Goal: Contribute content

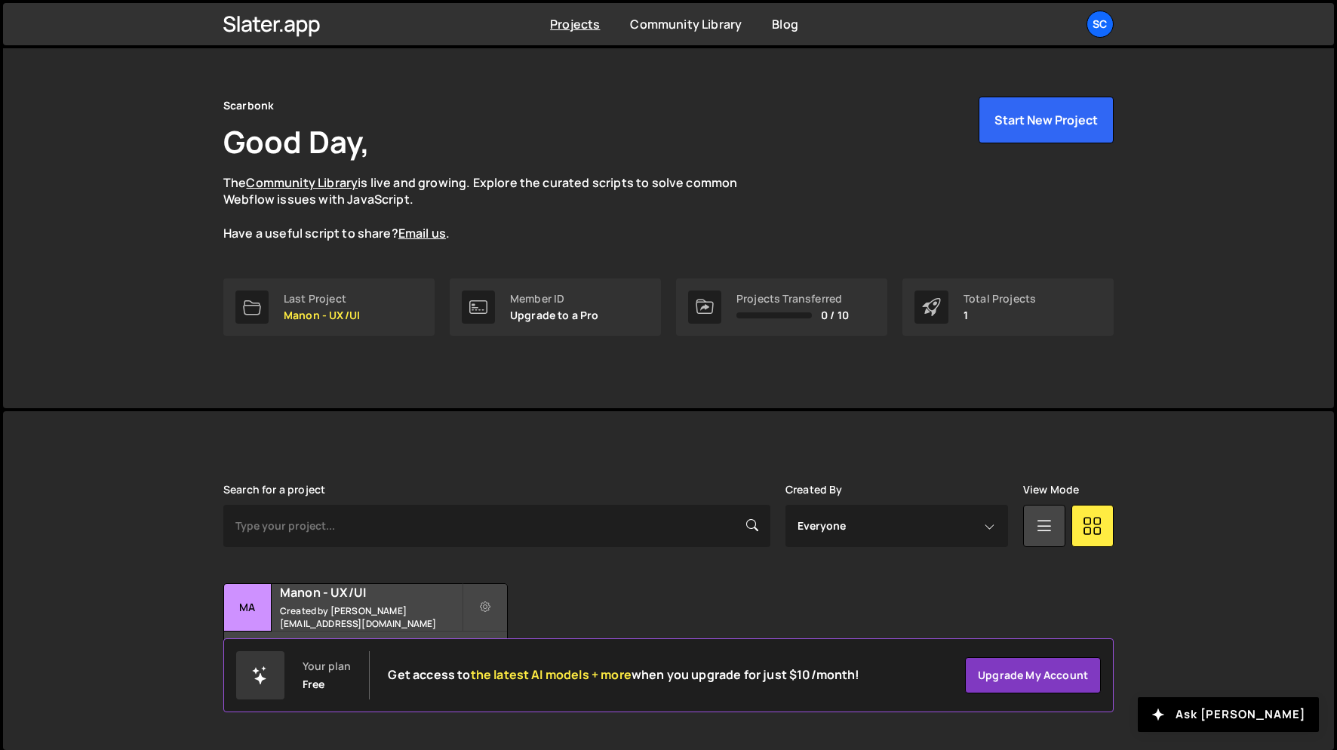
scroll to position [26, 0]
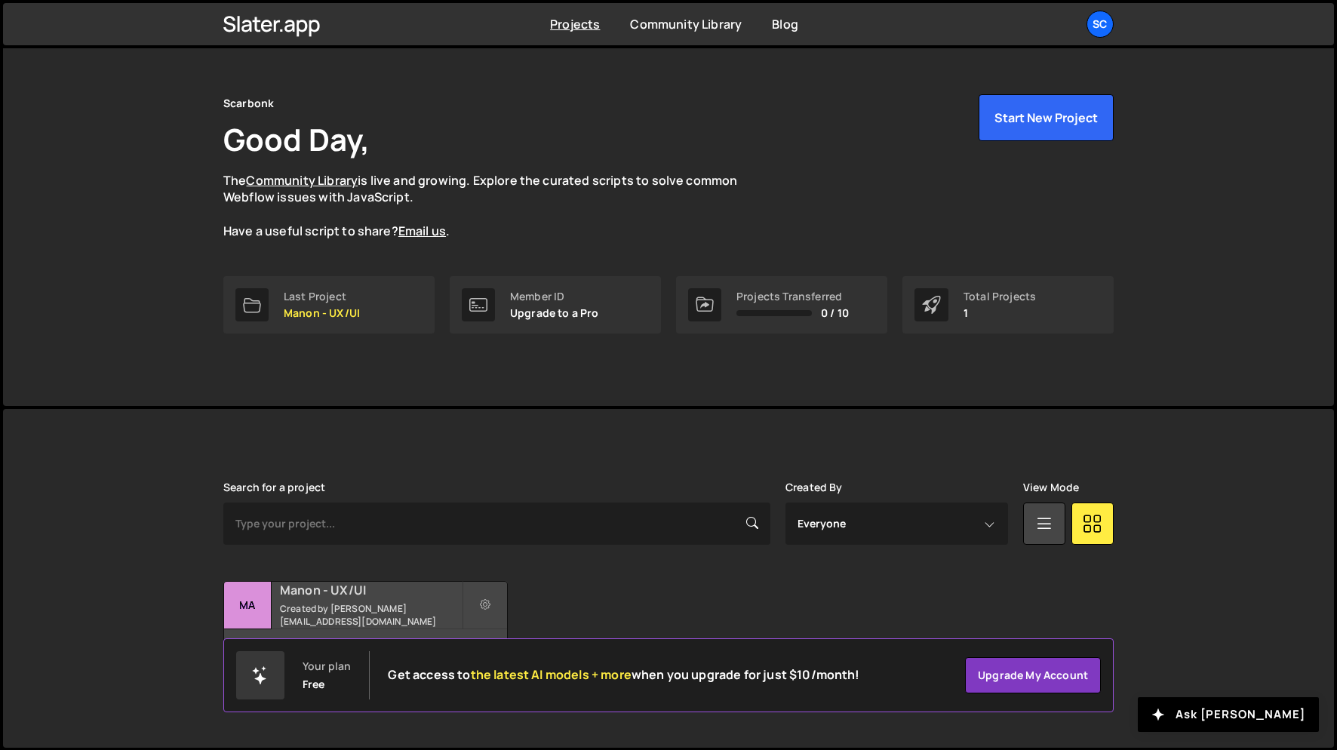
click at [377, 607] on div "Manon - UX/UI Created by [PERSON_NAME][EMAIL_ADDRESS][DOMAIN_NAME]" at bounding box center [365, 605] width 283 height 47
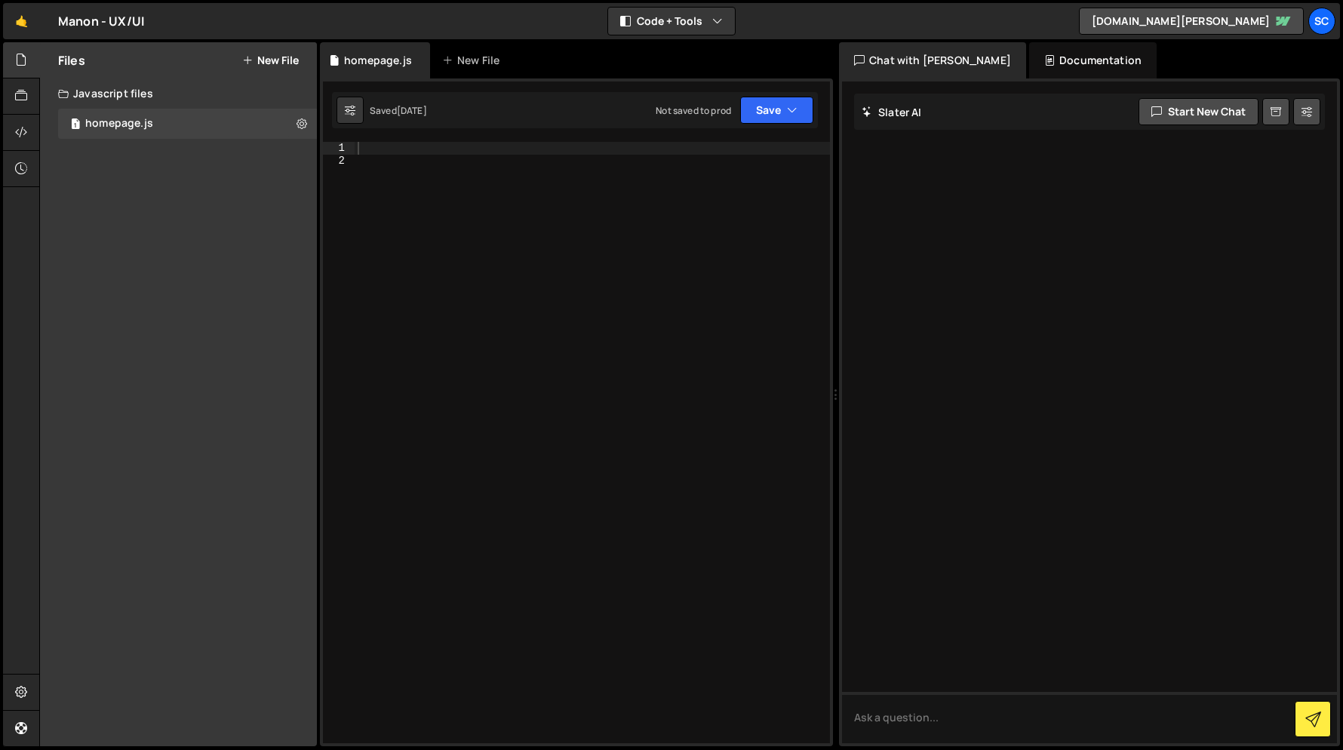
click at [461, 217] on div at bounding box center [592, 455] width 475 height 626
click at [414, 152] on div at bounding box center [592, 455] width 475 height 626
